Goal: Task Accomplishment & Management: Manage account settings

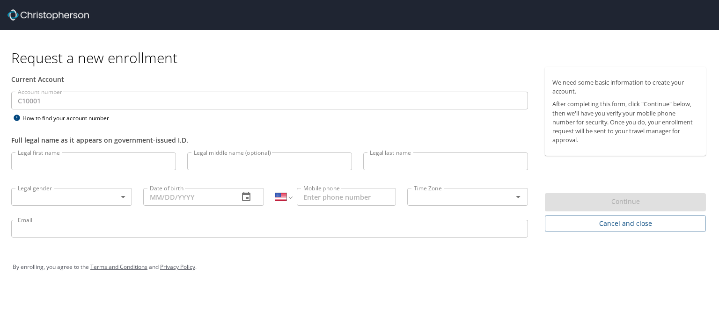
select select "US"
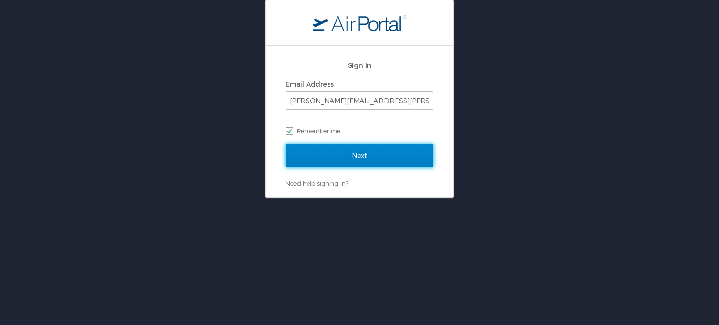
click at [327, 153] on input "Next" at bounding box center [359, 155] width 148 height 23
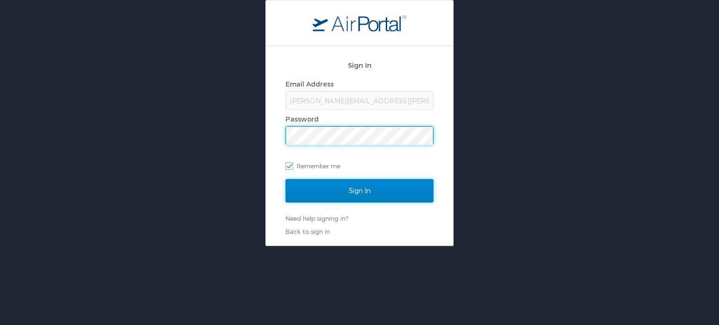
click at [342, 187] on input "Sign In" at bounding box center [359, 190] width 148 height 23
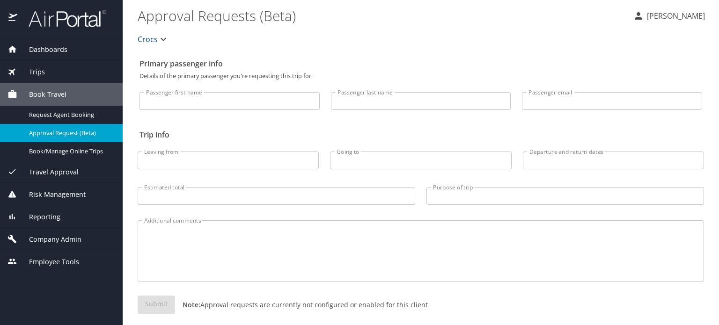
click at [166, 41] on icon "button" at bounding box center [163, 39] width 11 height 11
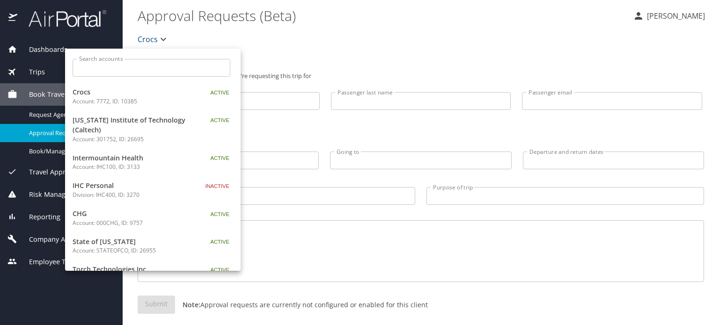
click at [112, 69] on input "Search accounts" at bounding box center [155, 68] width 152 height 18
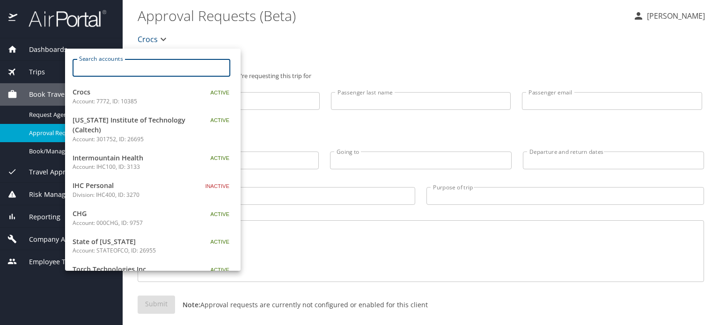
paste input "STATE OF UTAH"
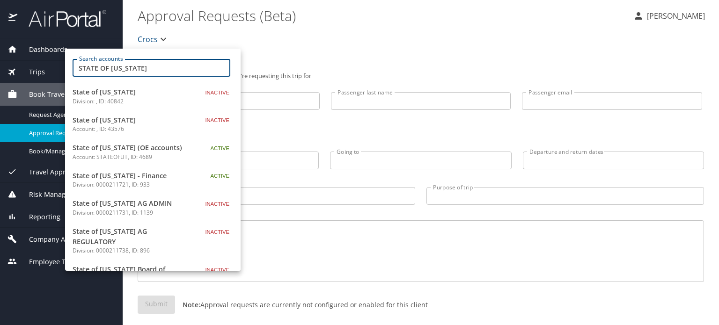
drag, startPoint x: 96, startPoint y: 69, endPoint x: 0, endPoint y: 80, distance: 97.0
click at [0, 74] on div "Search accounts STATE OF UTAH Search accounts State of Utah Division: , ID: 408…" at bounding box center [359, 162] width 719 height 325
paste input "OFUTI"
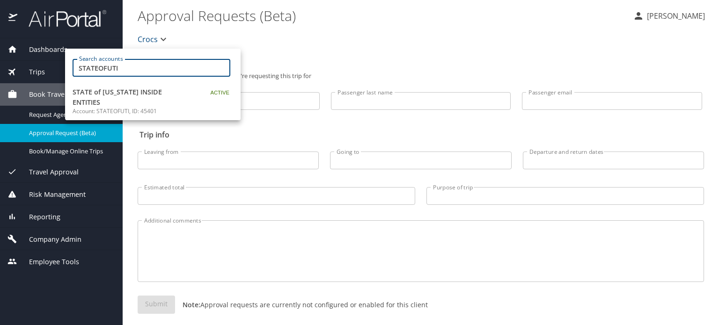
type input "STATEOFUTI"
drag, startPoint x: 122, startPoint y: 95, endPoint x: 398, endPoint y: 280, distance: 332.3
click at [122, 95] on span "STATE of [US_STATE] INSIDE ENTITIES" at bounding box center [131, 97] width 117 height 20
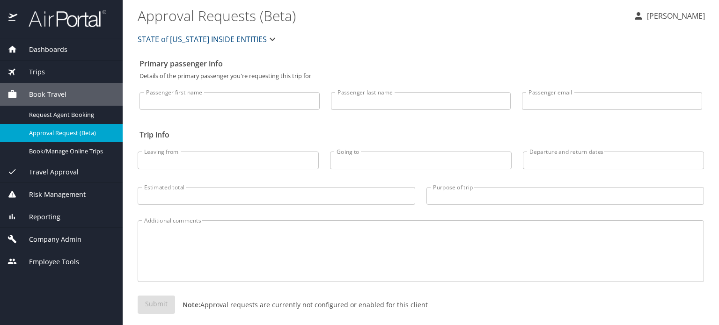
click at [39, 239] on span "Company Admin" at bounding box center [49, 239] width 64 height 10
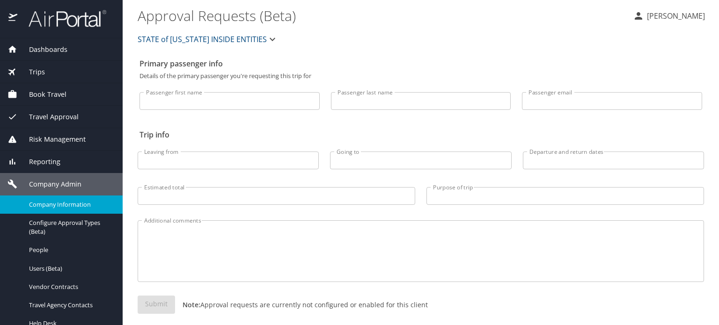
click at [78, 202] on span "Company Information" at bounding box center [70, 204] width 82 height 9
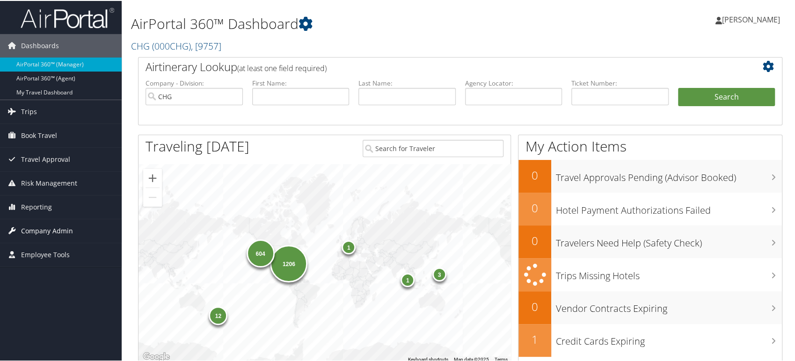
click at [25, 232] on span "Company Admin" at bounding box center [47, 229] width 52 height 23
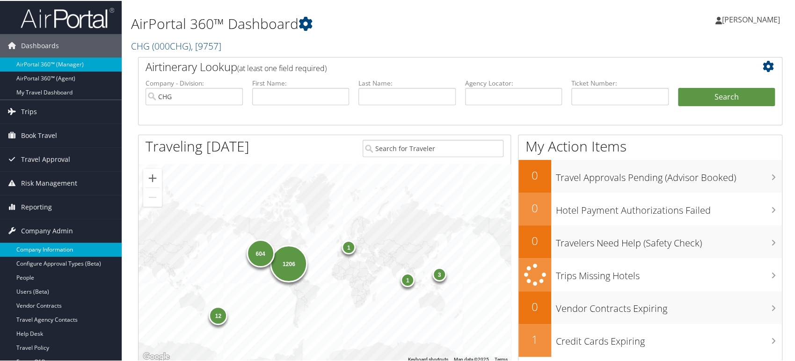
click at [34, 245] on link "Company Information" at bounding box center [61, 249] width 122 height 14
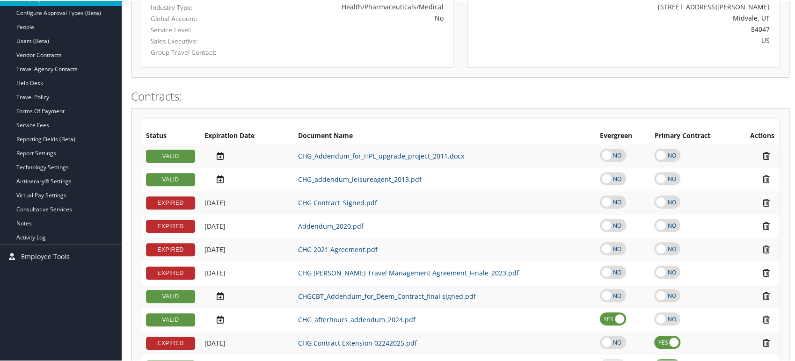
scroll to position [208, 0]
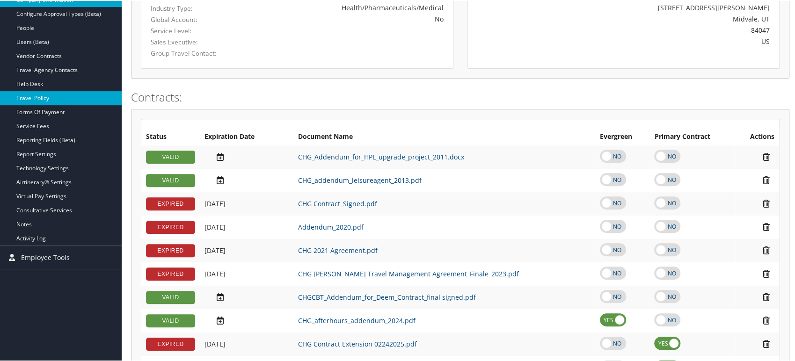
click at [48, 94] on link "Travel Policy" at bounding box center [61, 97] width 122 height 14
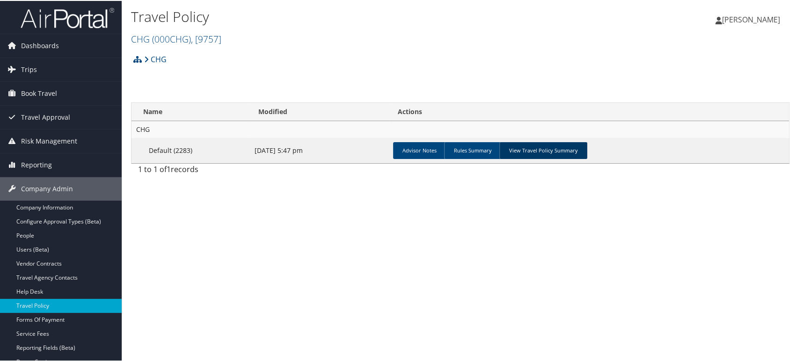
click at [536, 145] on link "View Travel Policy Summary" at bounding box center [543, 149] width 88 height 17
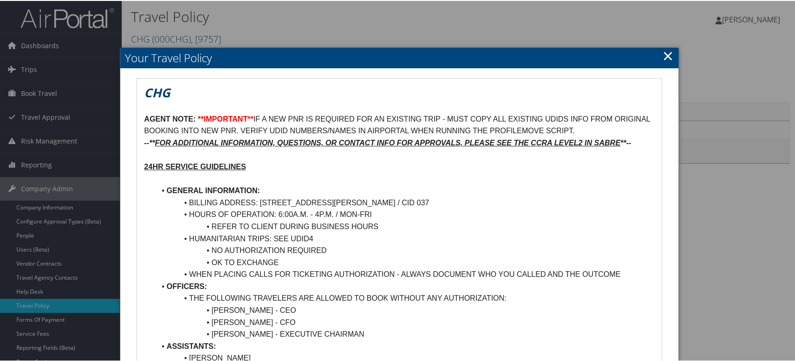
click at [669, 59] on link "×" at bounding box center [667, 54] width 11 height 19
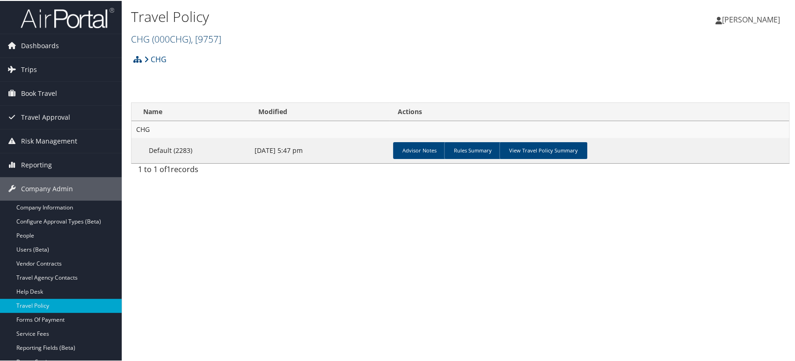
click at [171, 36] on span "( 000CHG )" at bounding box center [171, 38] width 39 height 13
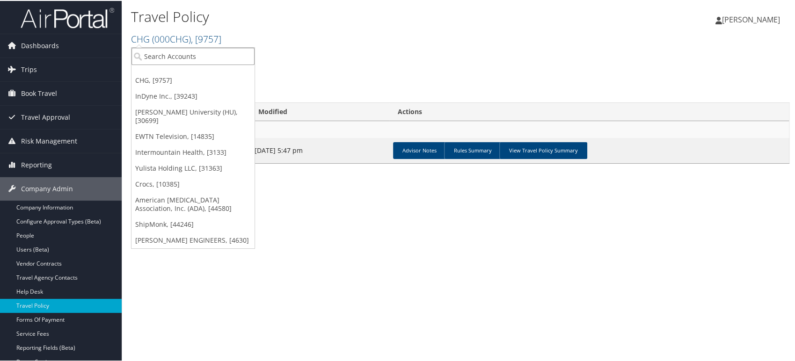
click at [167, 56] on input "search" at bounding box center [192, 55] width 123 height 17
paste input "STATEOFUTI"
type input "STATEOFUTI"
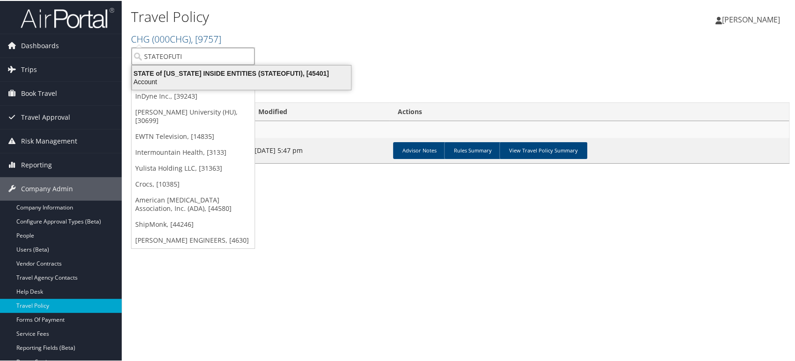
click at [169, 76] on div "STATE of UTAH INSIDE ENTITIES (STATEOFUTI), [45401]" at bounding box center [241, 72] width 230 height 8
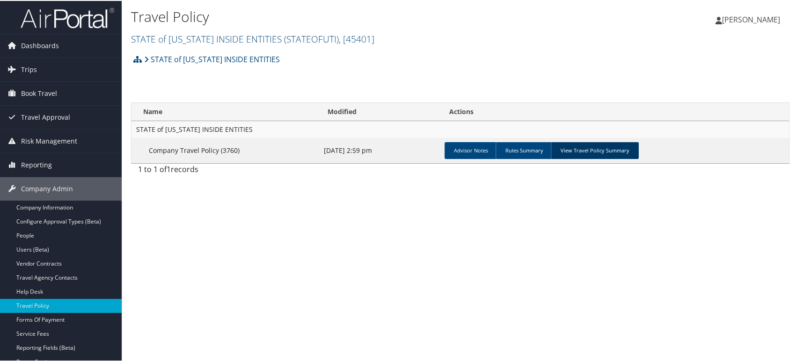
click at [593, 151] on link "View Travel Policy Summary" at bounding box center [595, 149] width 88 height 17
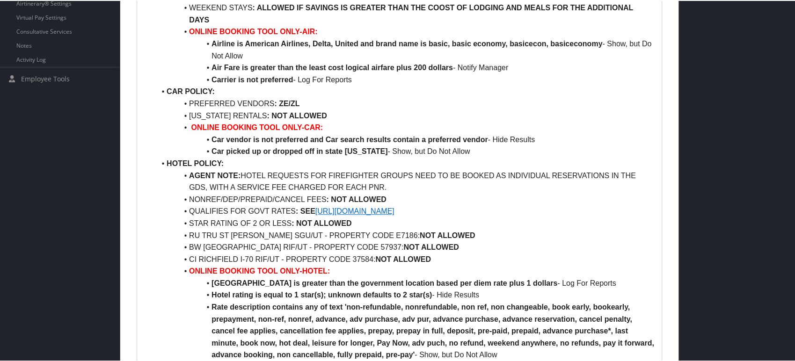
scroll to position [312, 0]
